Goal: Information Seeking & Learning: Learn about a topic

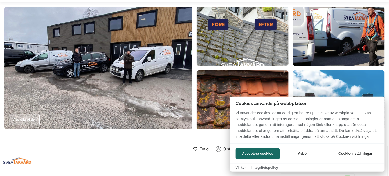
scroll to position [27, 0]
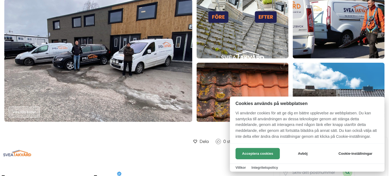
click at [247, 149] on button "Acceptera cookies" at bounding box center [258, 153] width 44 height 11
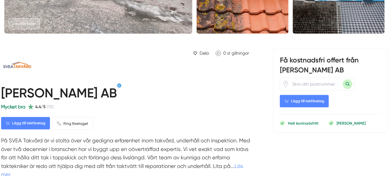
scroll to position [107, 0]
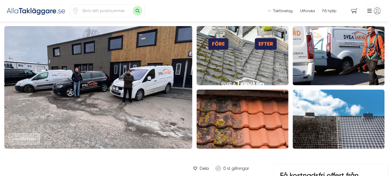
click at [287, 11] on span "Takföretag" at bounding box center [283, 10] width 20 height 5
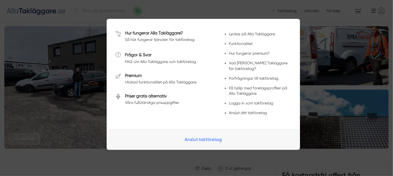
click at [166, 31] on link "Hur fungerar Alla Takläggare?" at bounding box center [154, 32] width 58 height 5
click at [145, 54] on link "Frågor & Svar" at bounding box center [138, 54] width 27 height 5
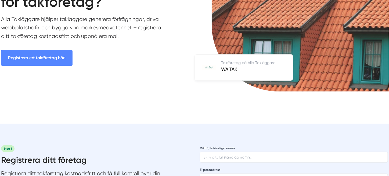
scroll to position [27, 0]
